Goal: Communication & Community: Answer question/provide support

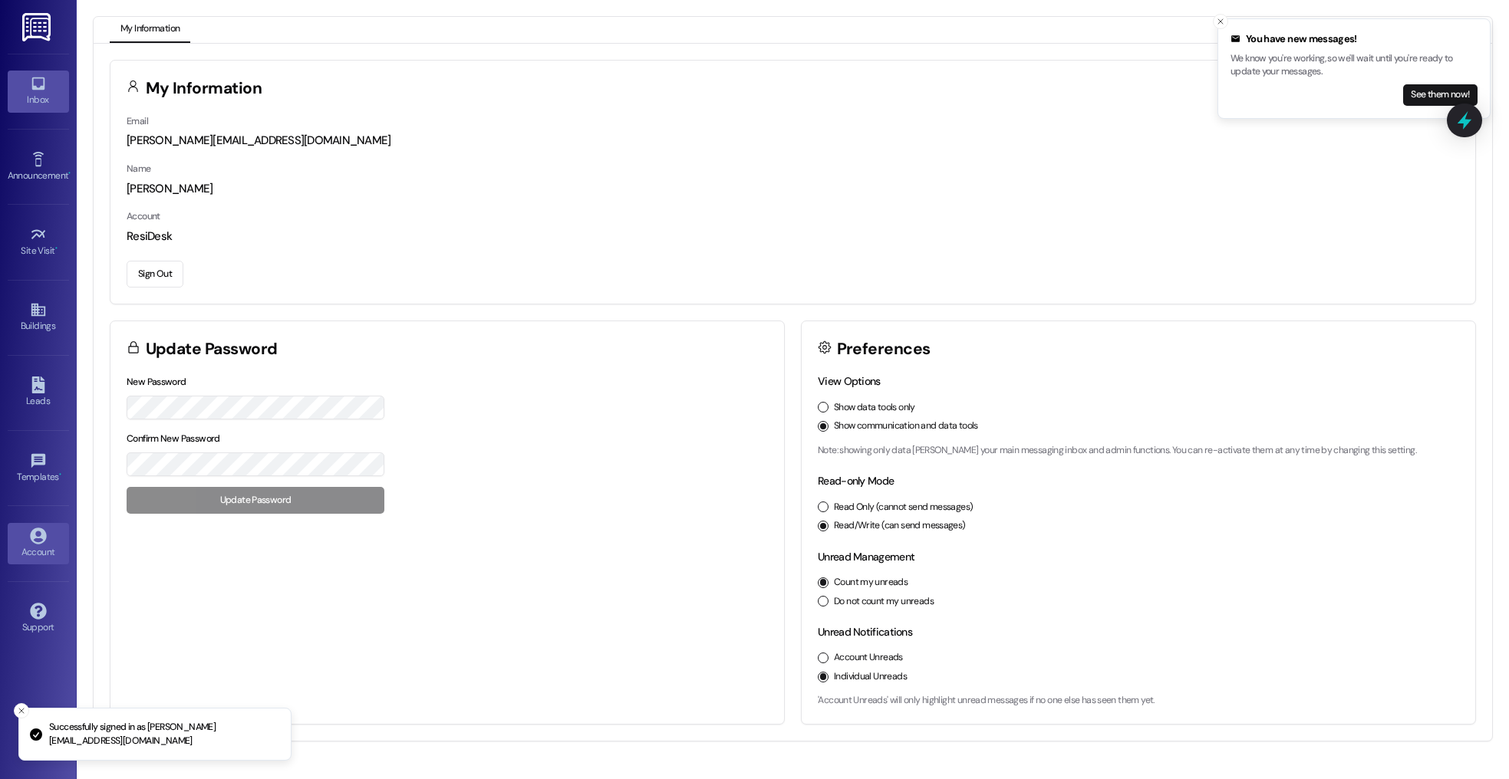
click at [40, 91] on icon at bounding box center [38, 83] width 17 height 17
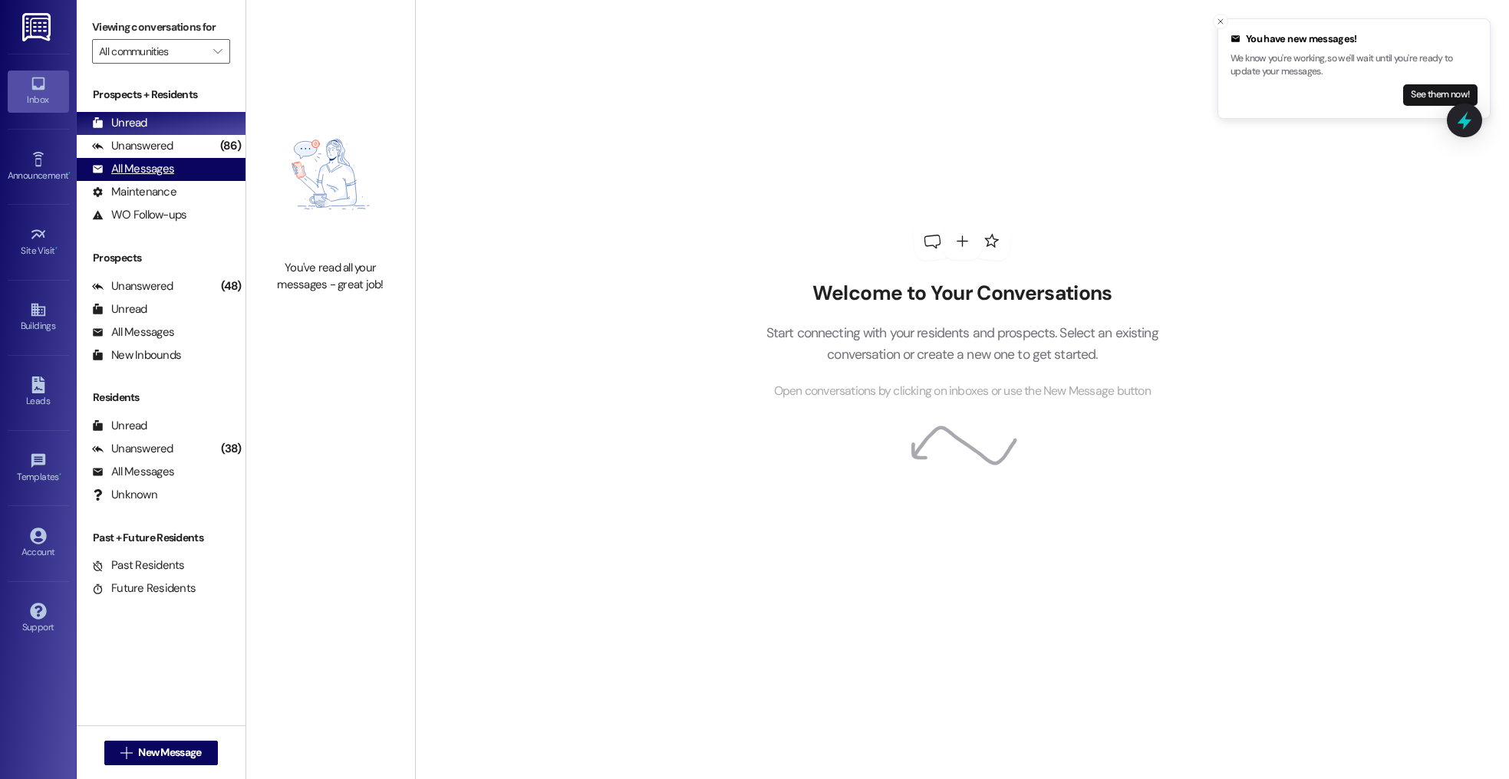
click at [150, 173] on div "All Messages" at bounding box center [133, 169] width 82 height 16
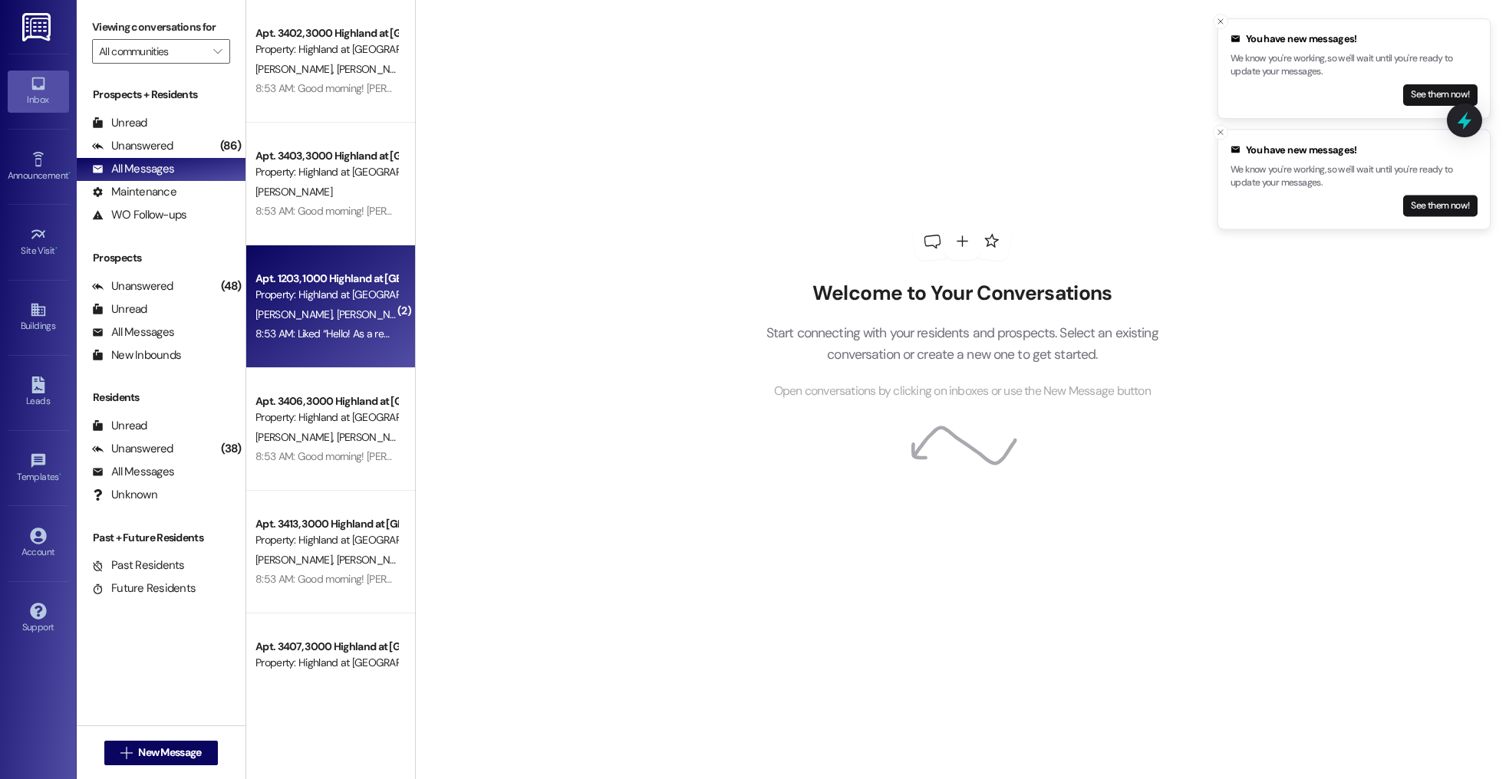
click at [343, 327] on div "8:53 AM: Liked “Hello! As a reminder, we will begin entering units this week, b…" at bounding box center [1300, 334] width 2091 height 14
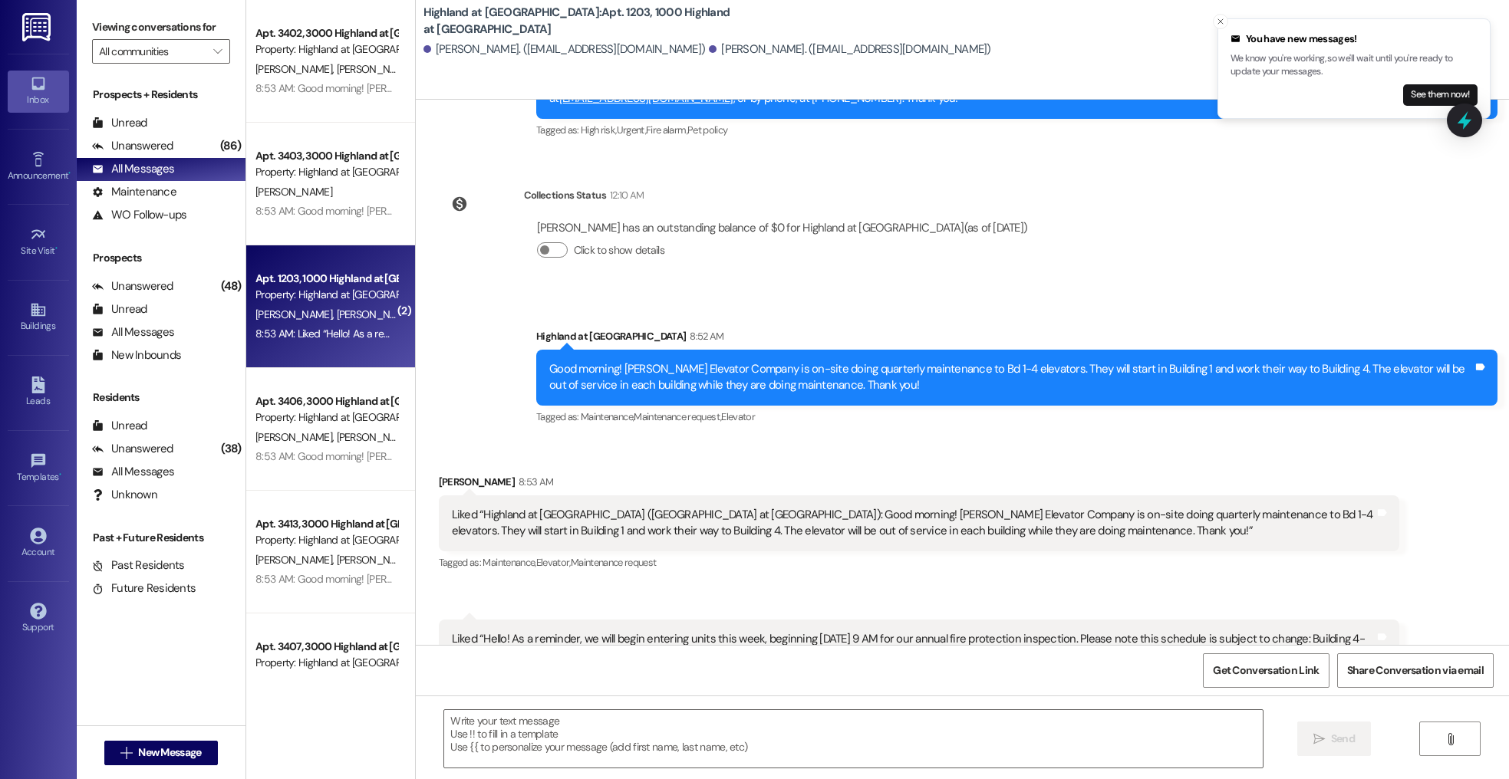
scroll to position [5253, 0]
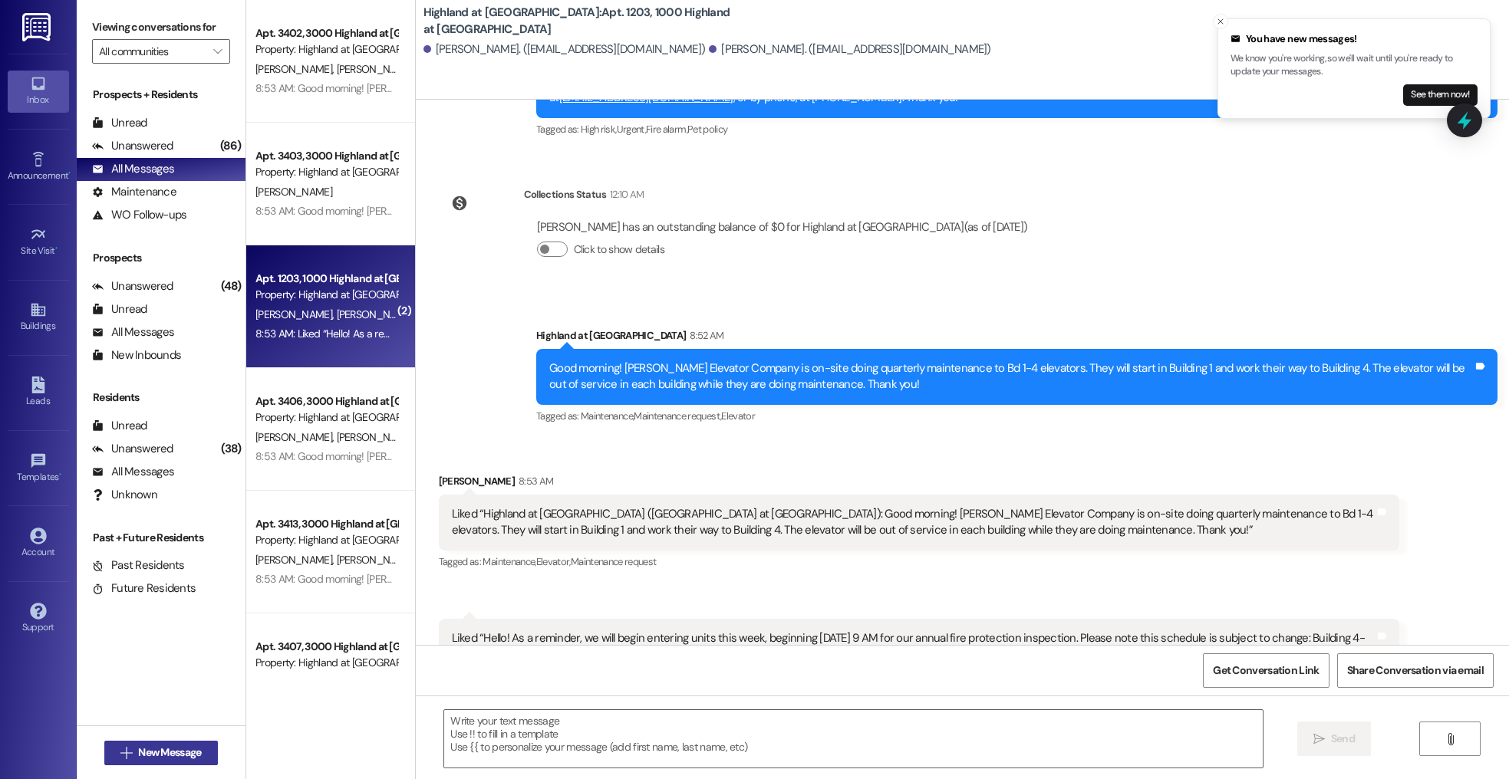
click at [170, 749] on span "New Message" at bounding box center [169, 753] width 63 height 16
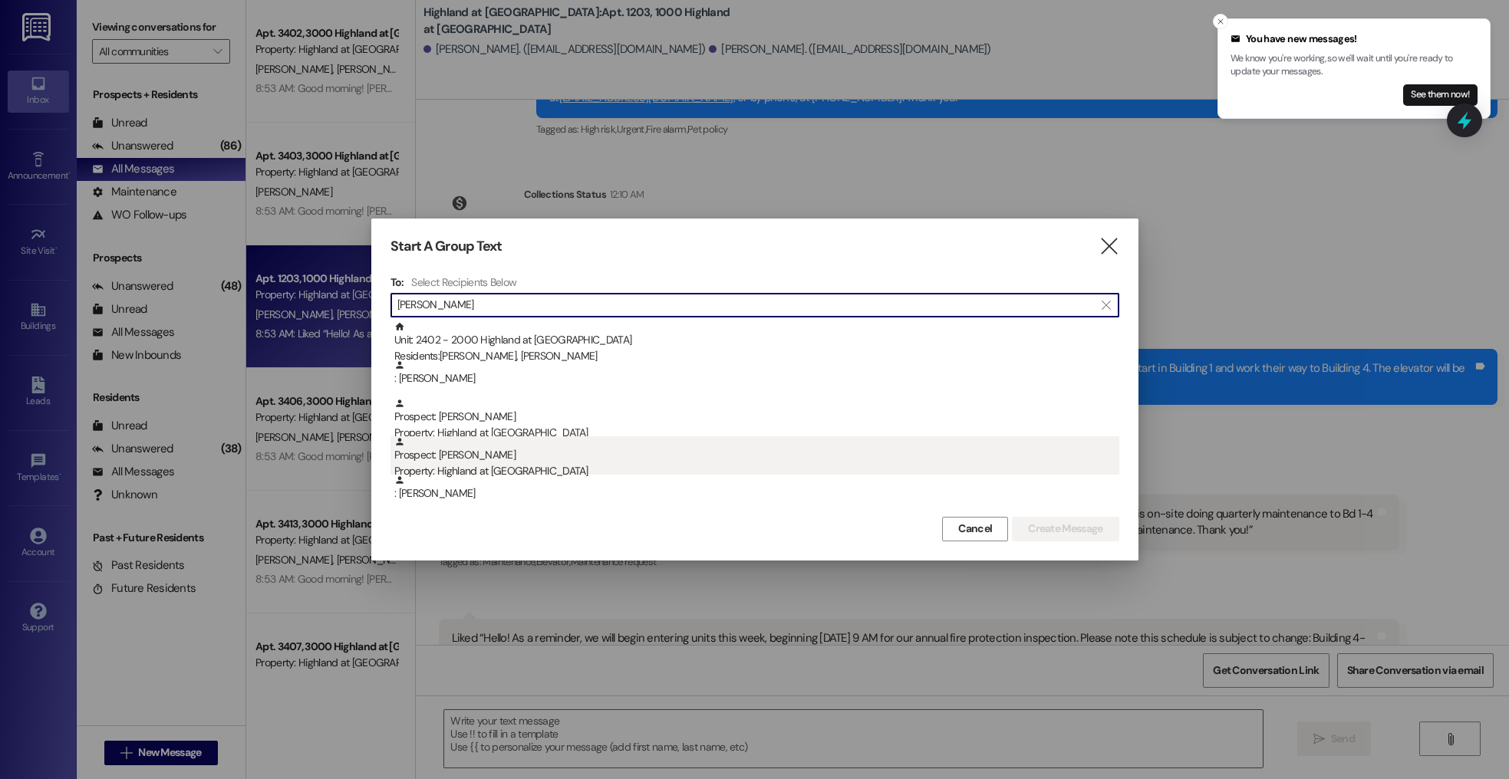
type input "anthony"
click at [601, 468] on div "Property: Highland at Spring Hill" at bounding box center [756, 471] width 725 height 16
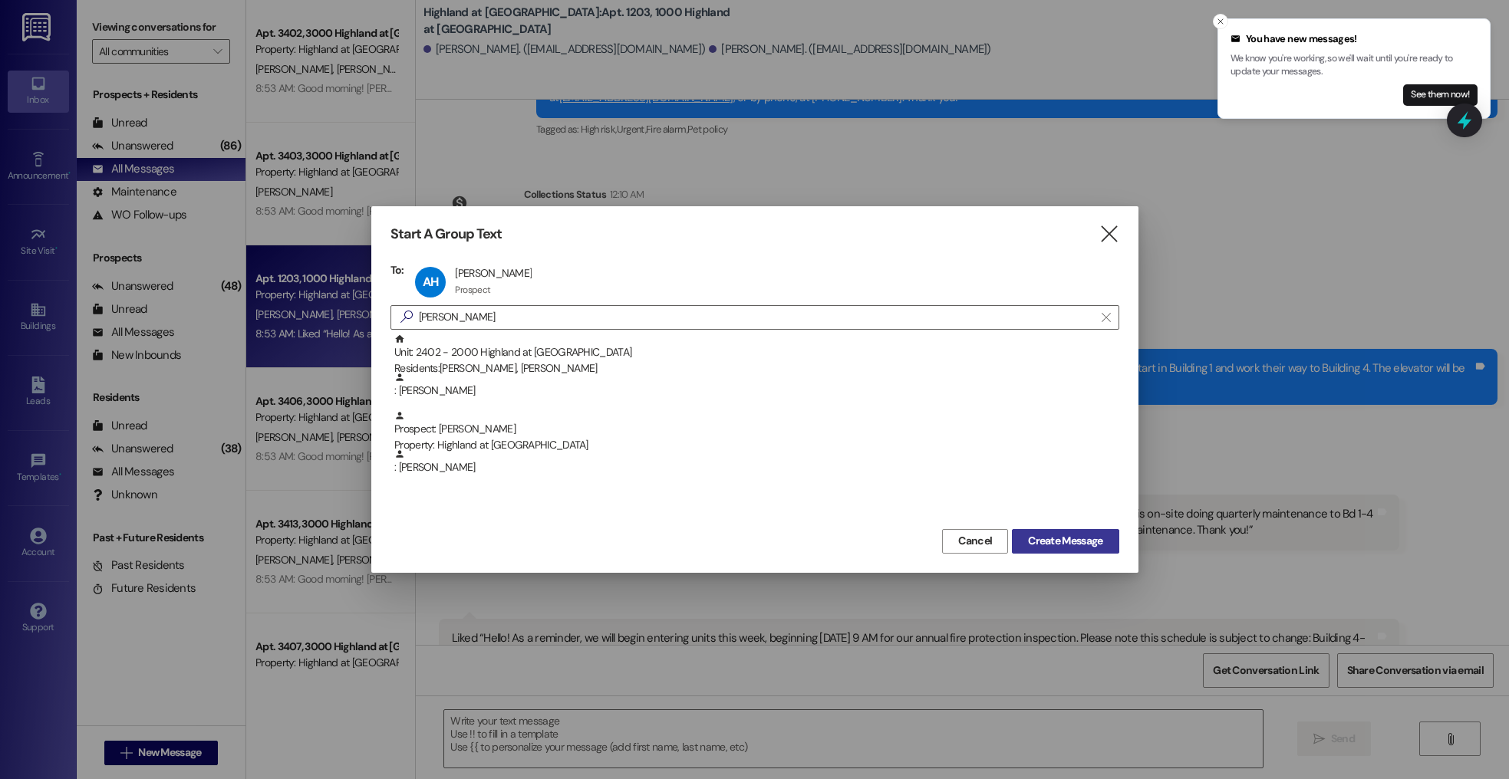
click at [1065, 535] on span "Create Message" at bounding box center [1065, 541] width 74 height 16
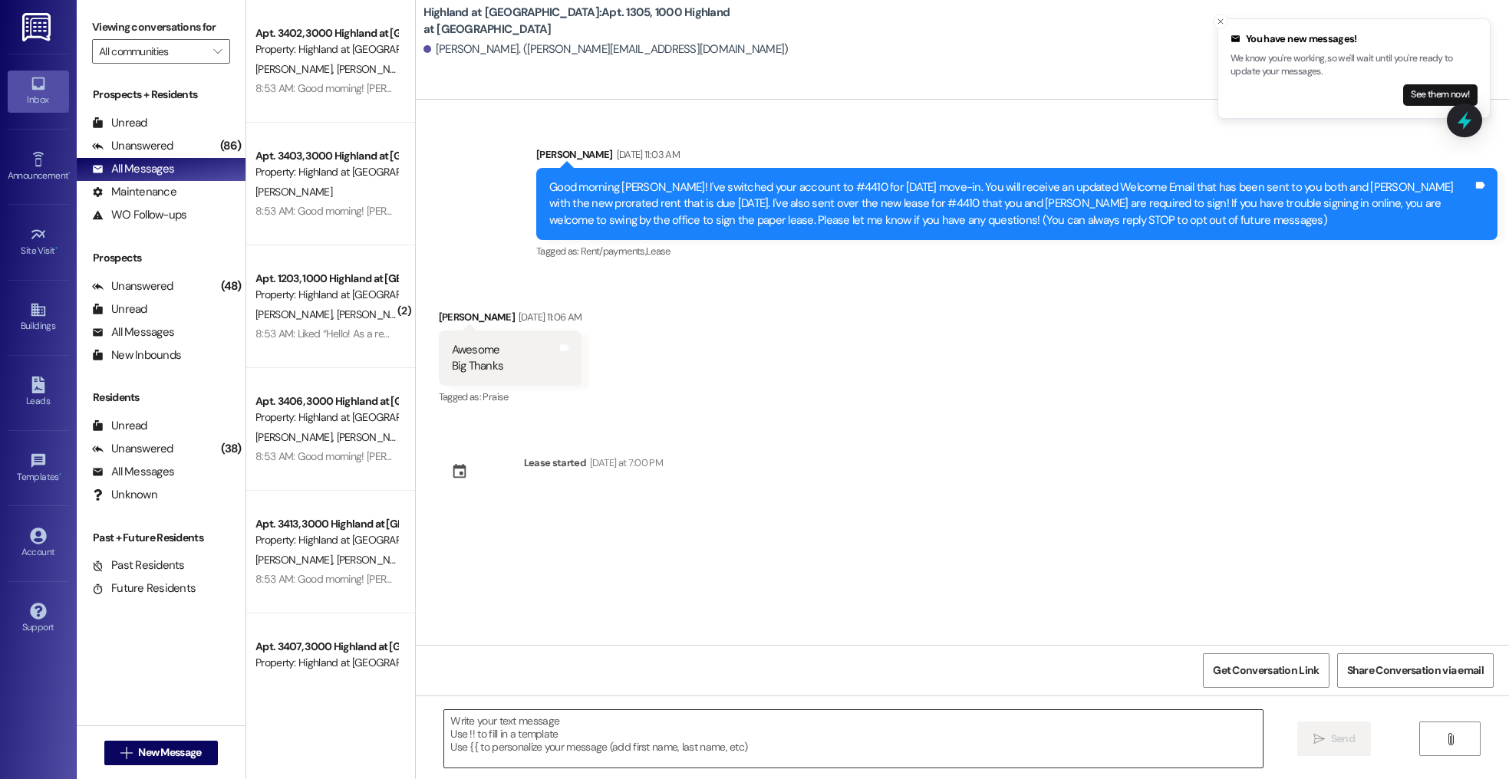
scroll to position [0, 0]
click at [671, 721] on textarea at bounding box center [853, 739] width 818 height 58
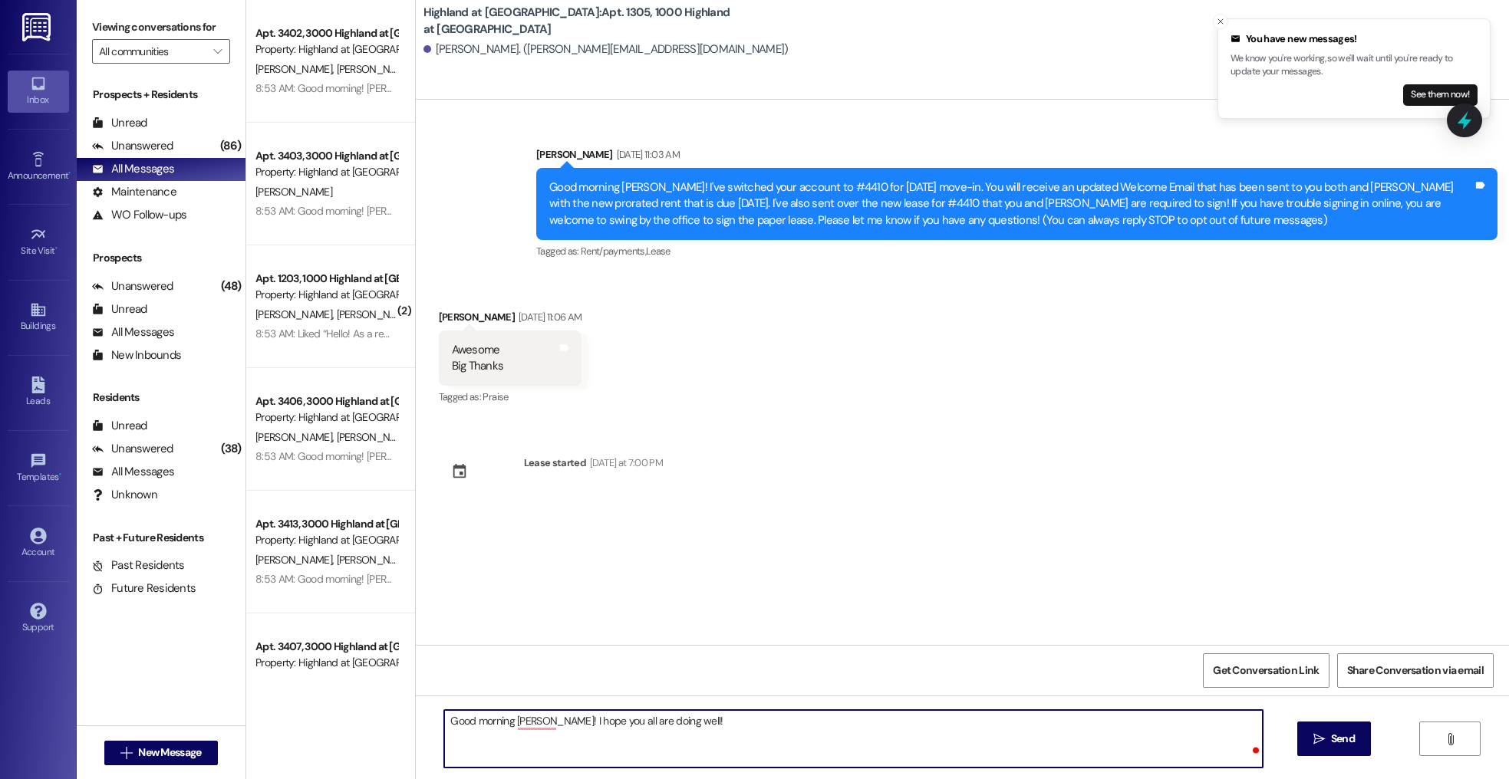
type textarea "Good morning Anthony! I hope you all are doing well!"
drag, startPoint x: 736, startPoint y: 721, endPoint x: 309, endPoint y: 696, distance: 427.2
click at [309, 696] on div "Apt. 3402, 3000 Highland at Spring Hill Property: Highland at Spring Hill G. Wa…" at bounding box center [877, 389] width 1263 height 779
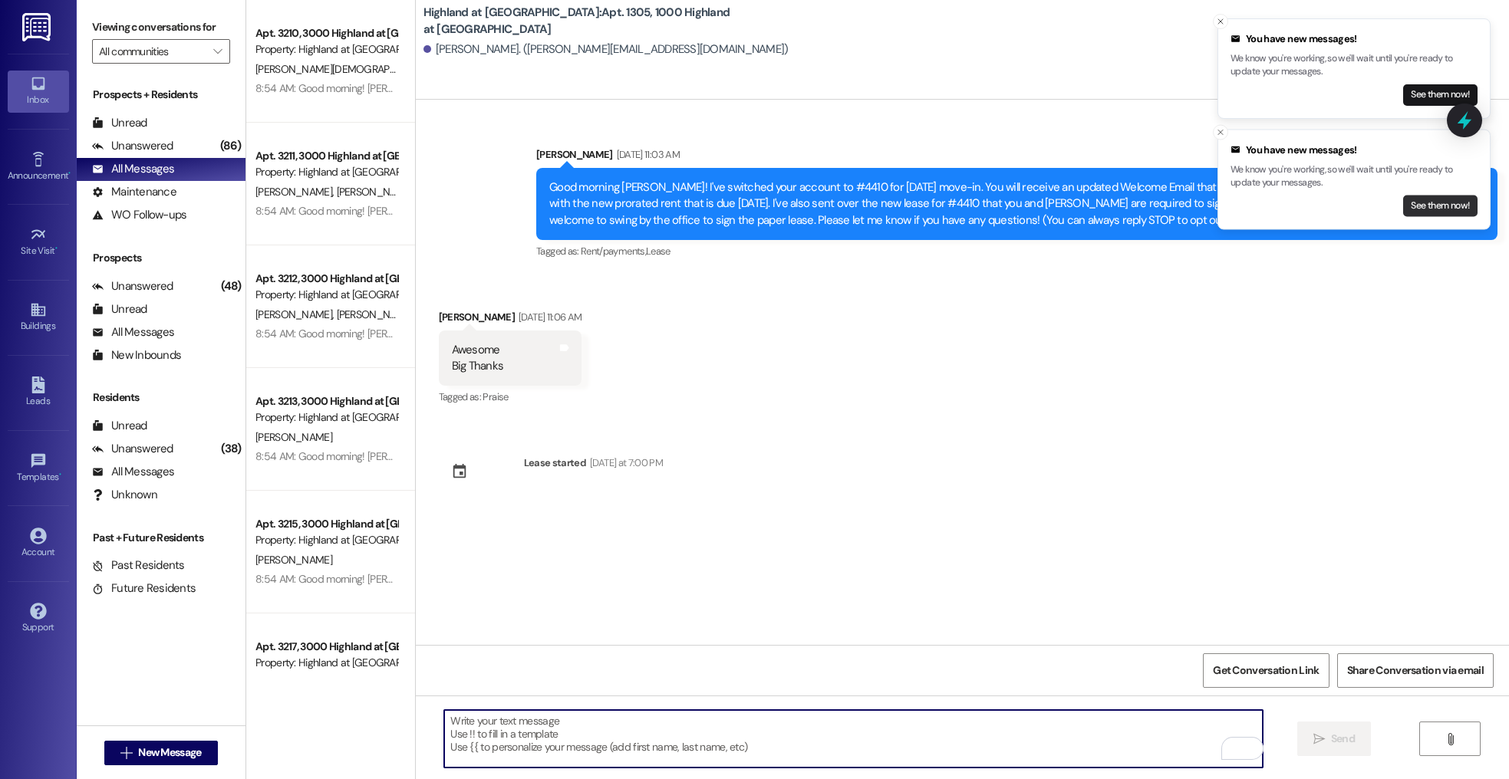
click at [1431, 212] on button "See them now!" at bounding box center [1440, 205] width 74 height 21
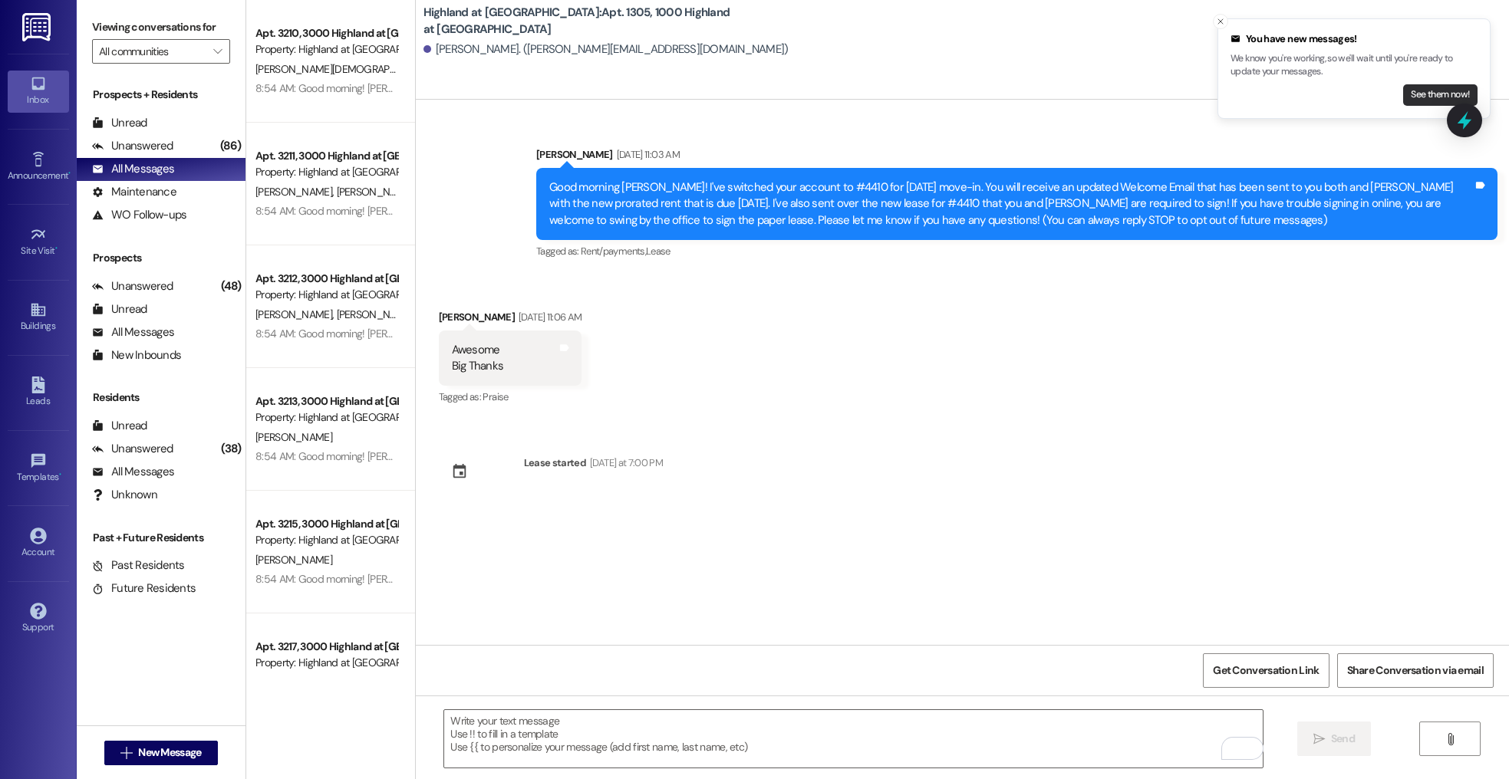
click at [1431, 96] on button "See them now!" at bounding box center [1440, 94] width 74 height 21
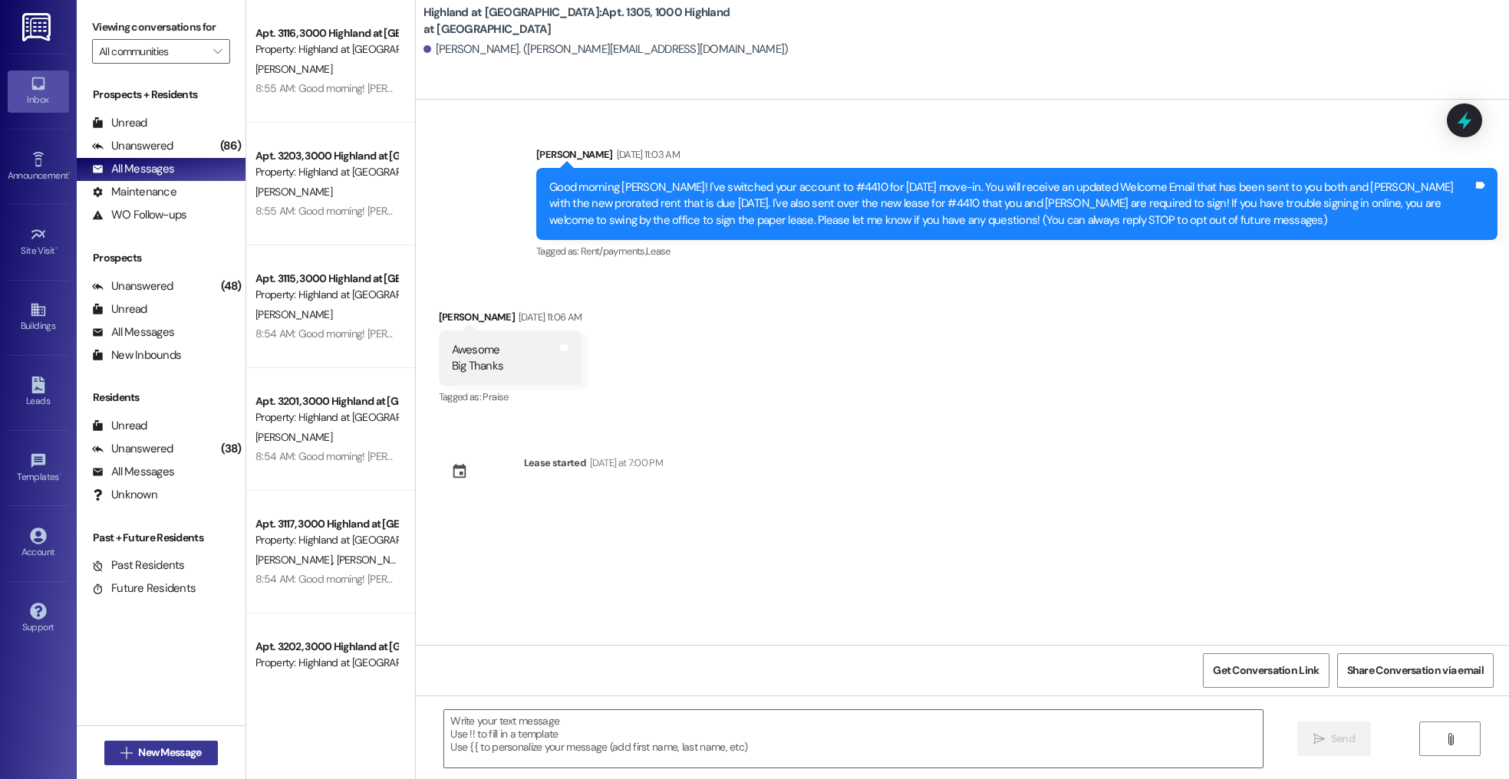
click at [156, 747] on span "New Message" at bounding box center [169, 753] width 63 height 16
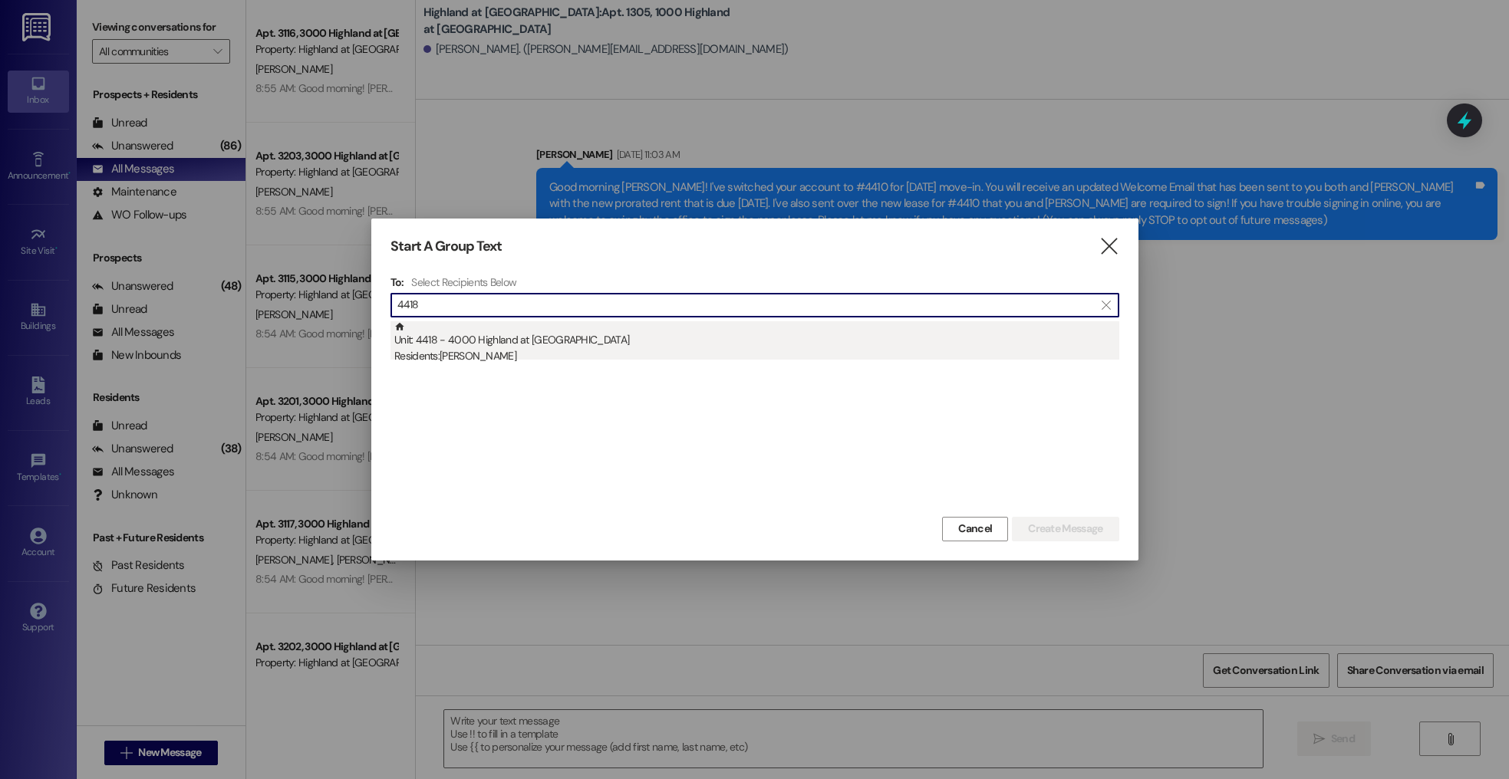
type input "4418"
click at [591, 338] on div "Unit: 4418 - 4000 Highland at Spring Hill Residents: Alexia Harris" at bounding box center [756, 343] width 725 height 44
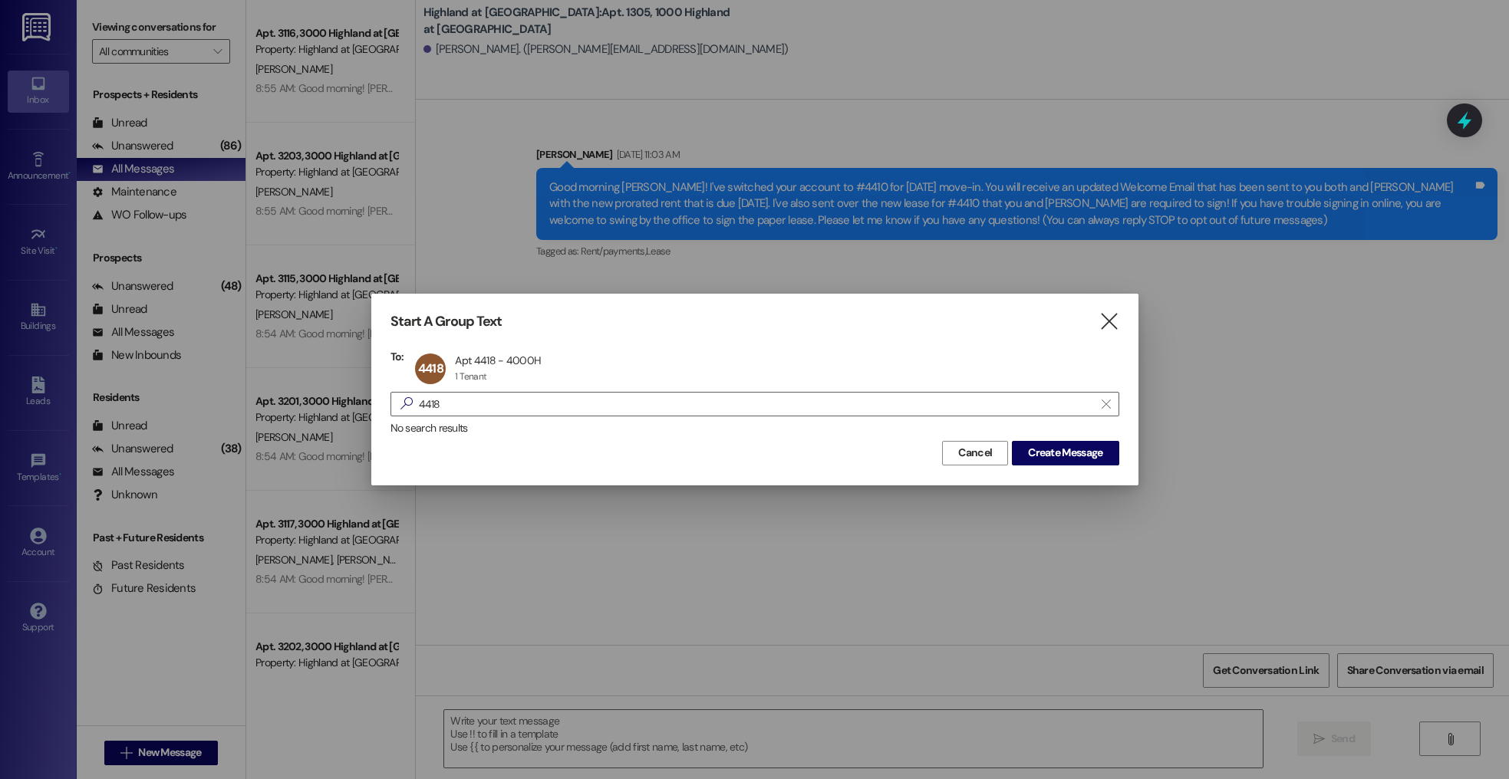
drag, startPoint x: 1087, startPoint y: 444, endPoint x: 959, endPoint y: 546, distance: 163.8
click at [1087, 444] on button "Create Message" at bounding box center [1065, 453] width 107 height 25
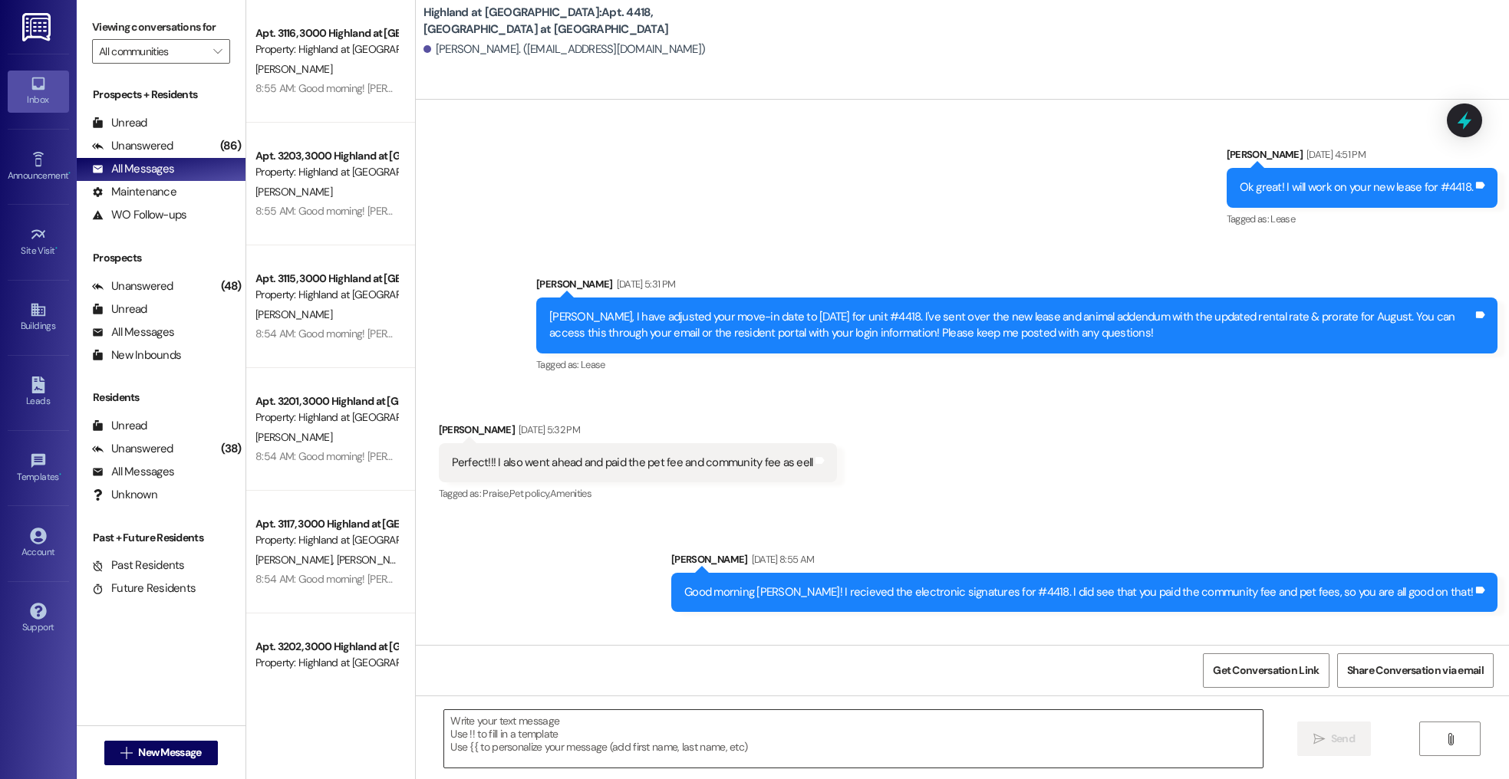
scroll to position [5123, 0]
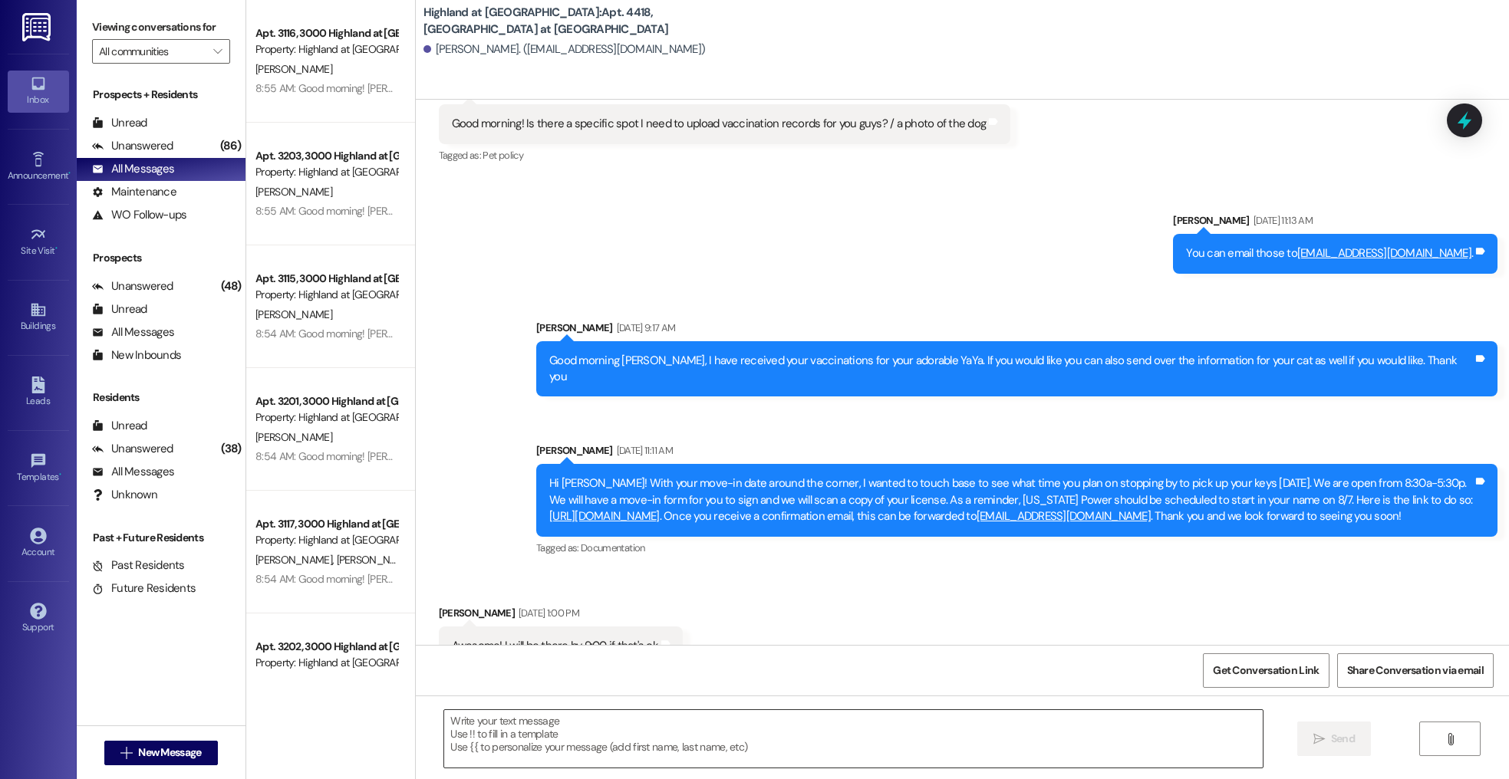
click at [523, 729] on textarea at bounding box center [853, 739] width 818 height 58
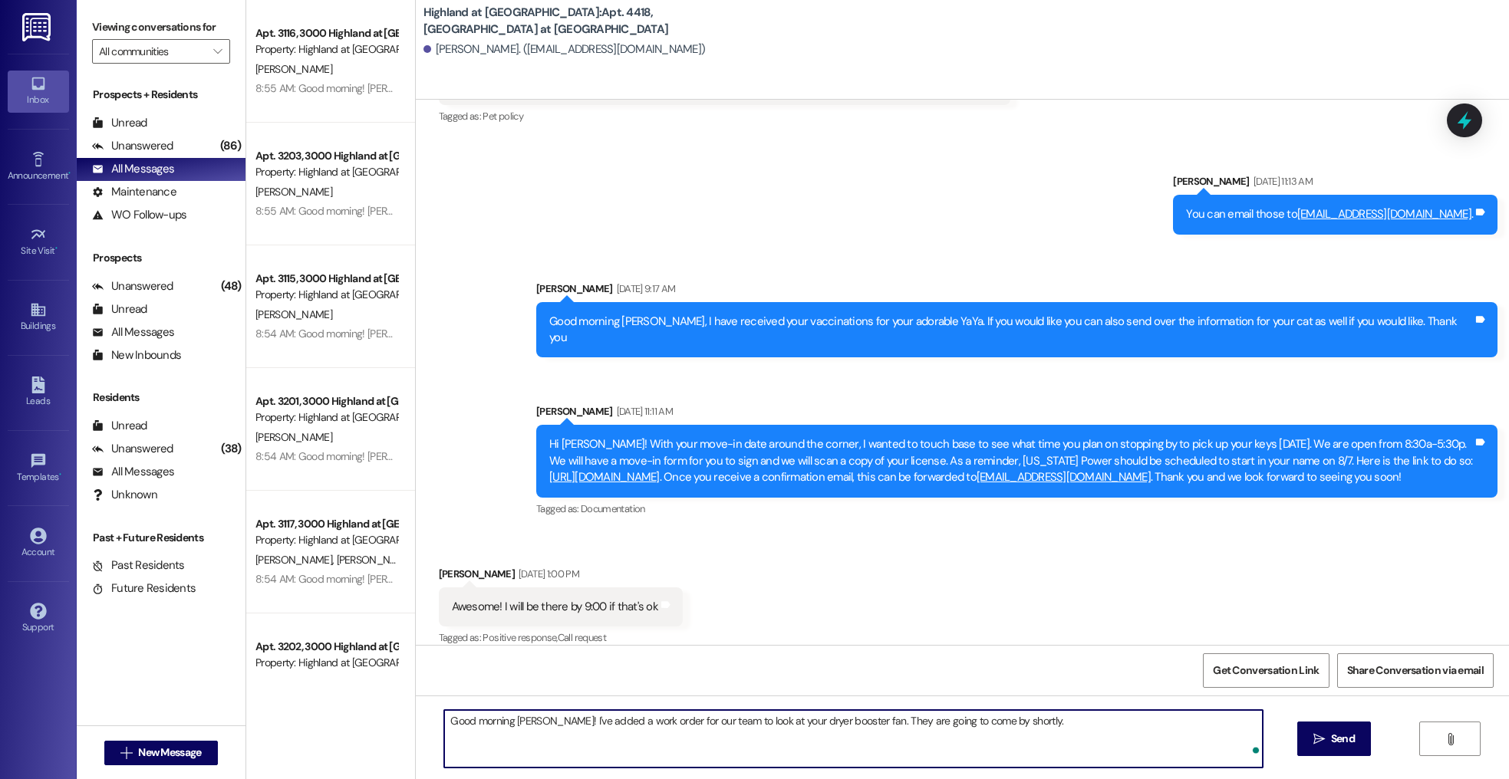
type textarea "Good morning Alexia! I've added a work order for our team to look at your dryer…"
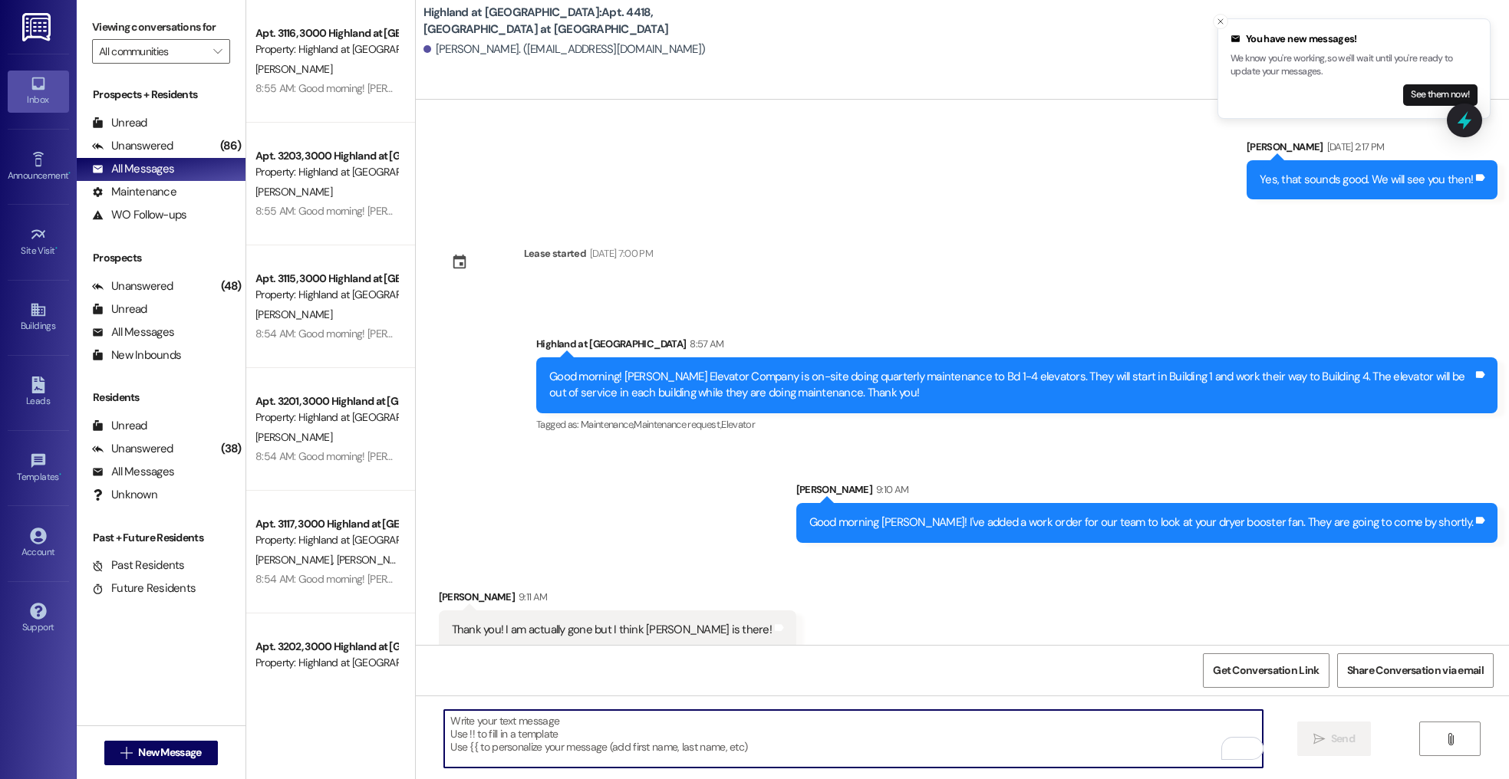
scroll to position [5681, 0]
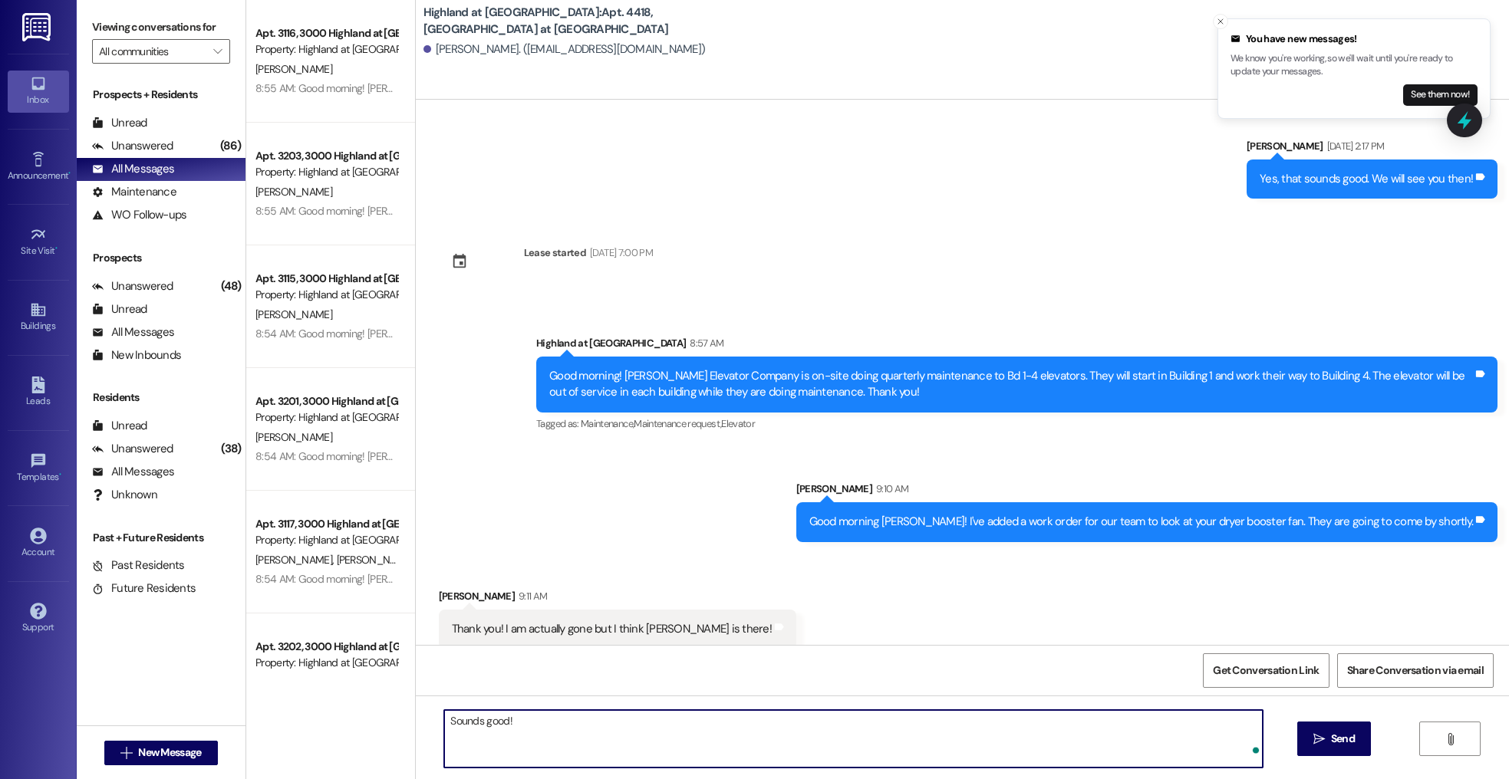
type textarea "Sounds good!"
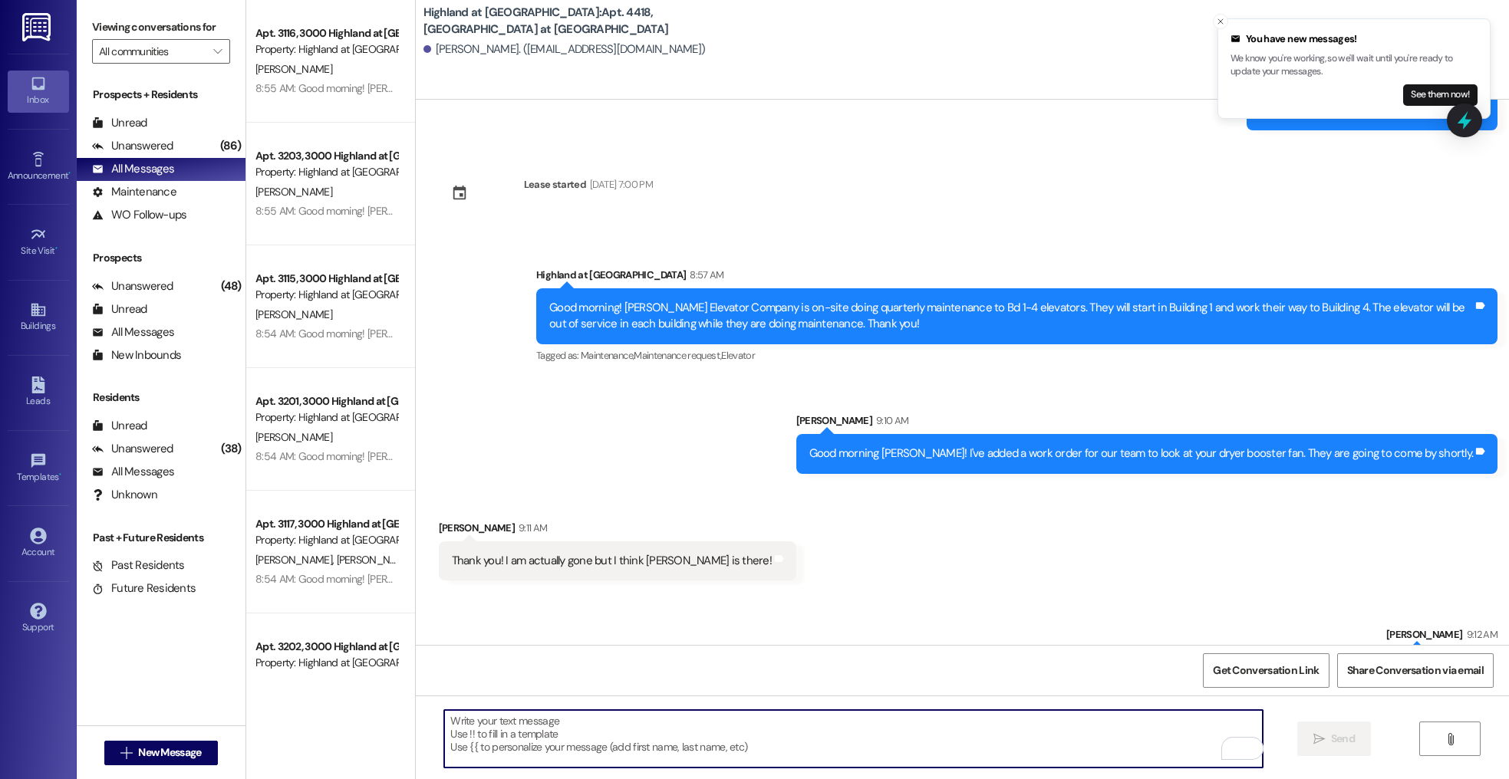
scroll to position [5788, 0]
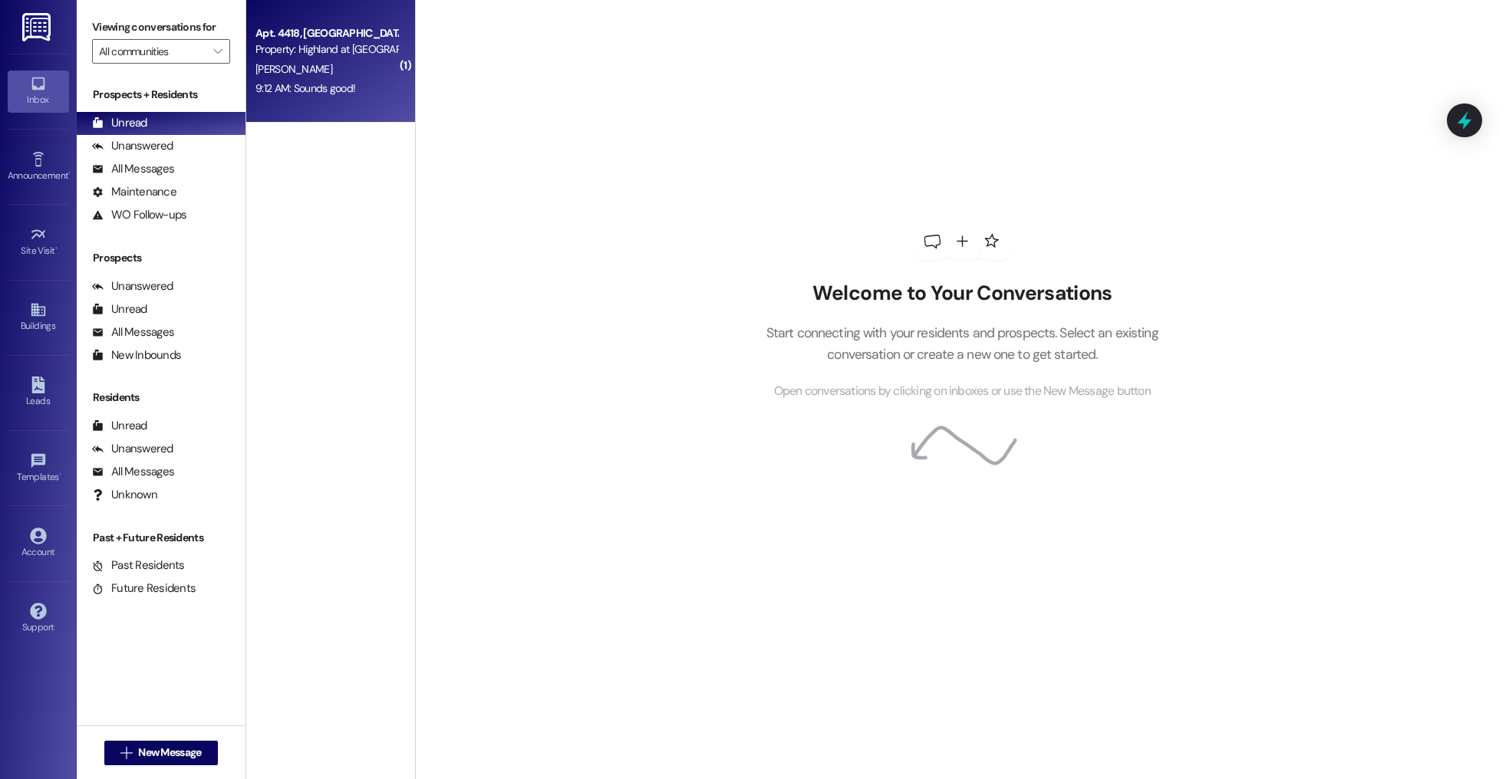
click at [325, 74] on div "A. Harris" at bounding box center [326, 69] width 145 height 19
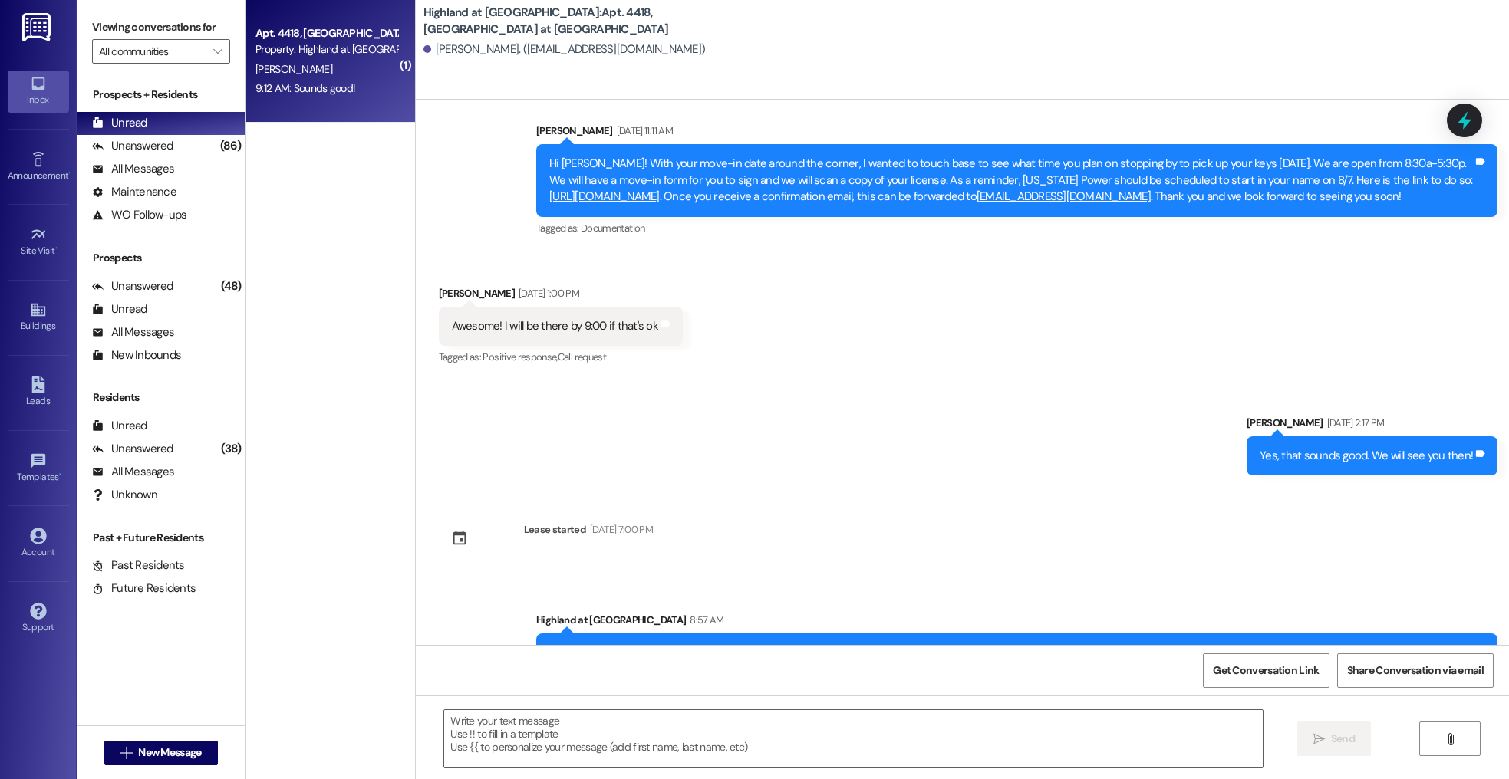
scroll to position [5725, 0]
